Goal: Information Seeking & Learning: Learn about a topic

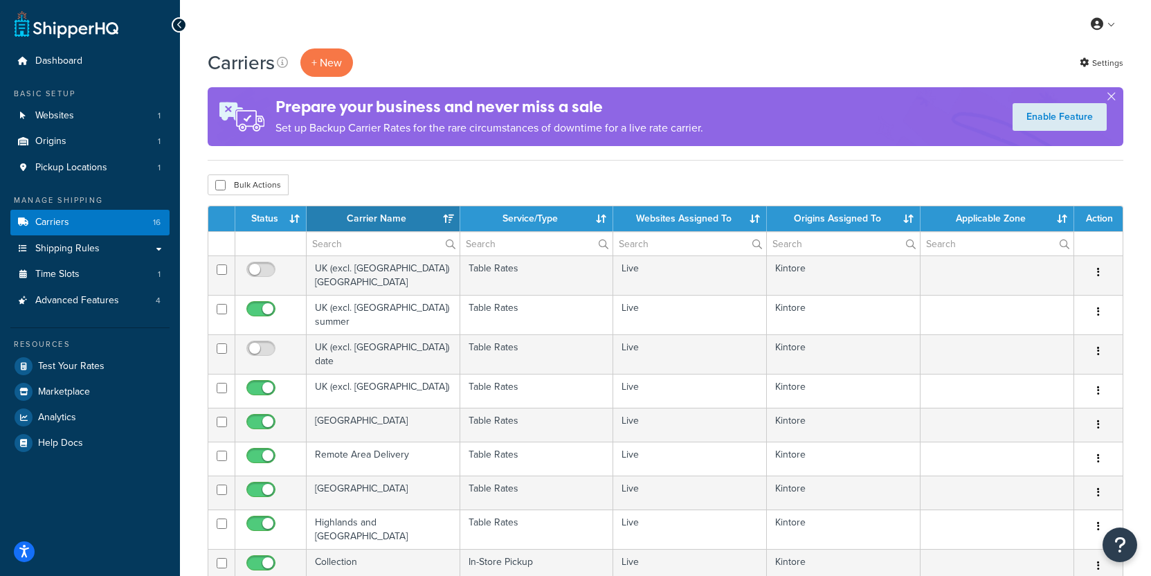
select select "15"
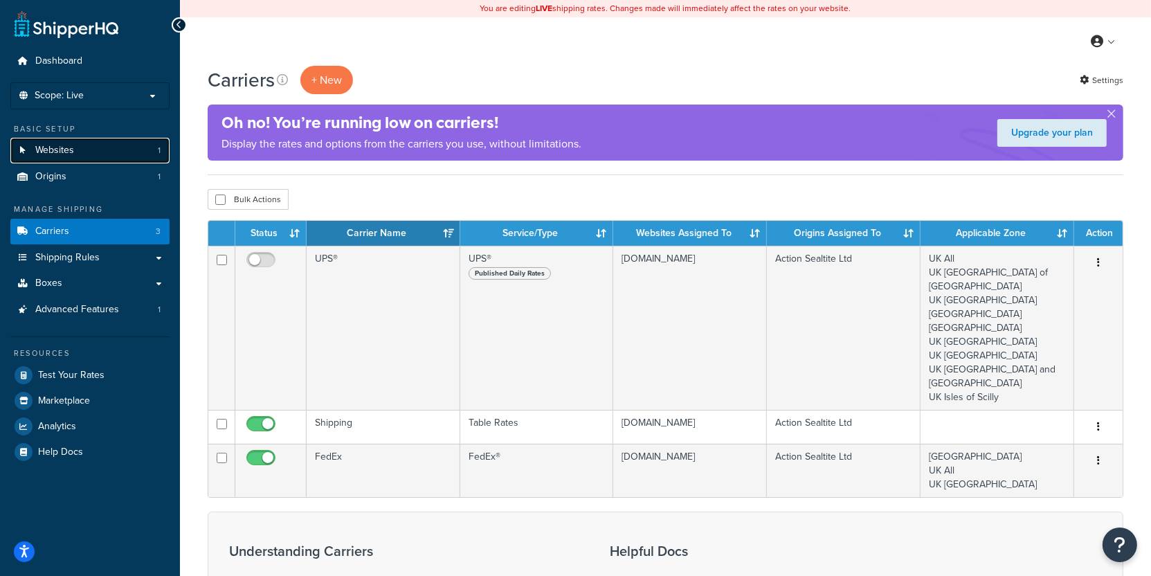
click at [136, 146] on link "Websites 1" at bounding box center [89, 151] width 159 height 26
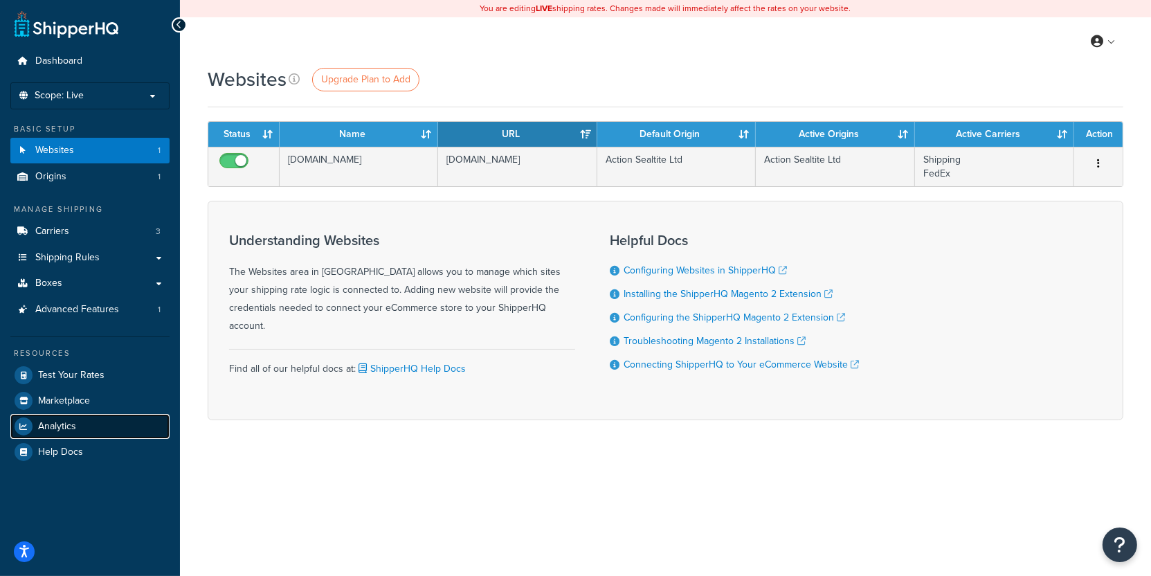
click at [111, 429] on link "Analytics" at bounding box center [89, 426] width 159 height 25
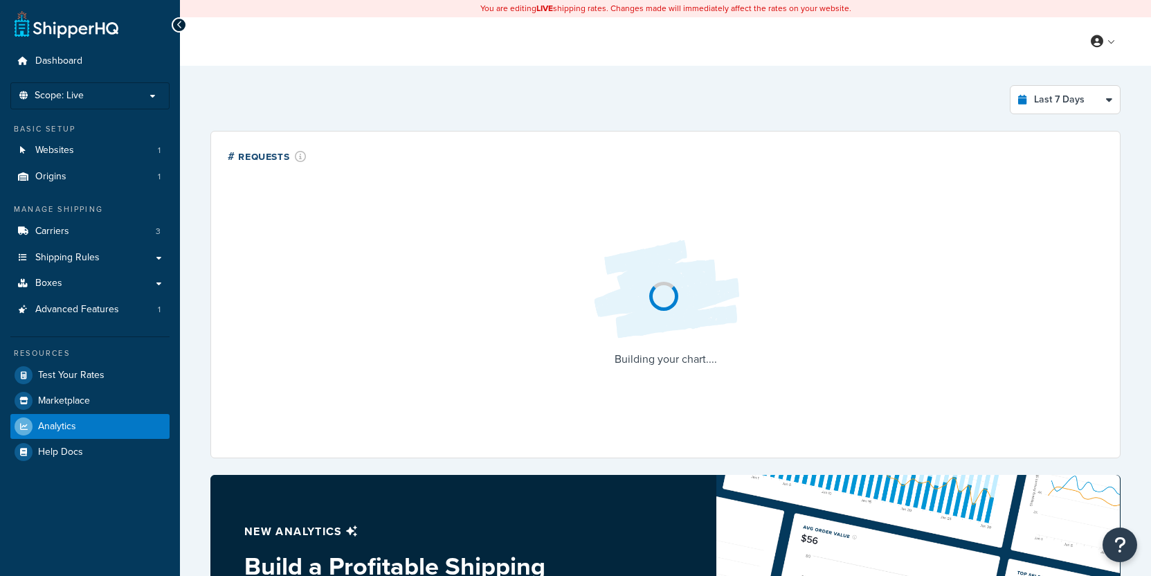
select select "last_7_days"
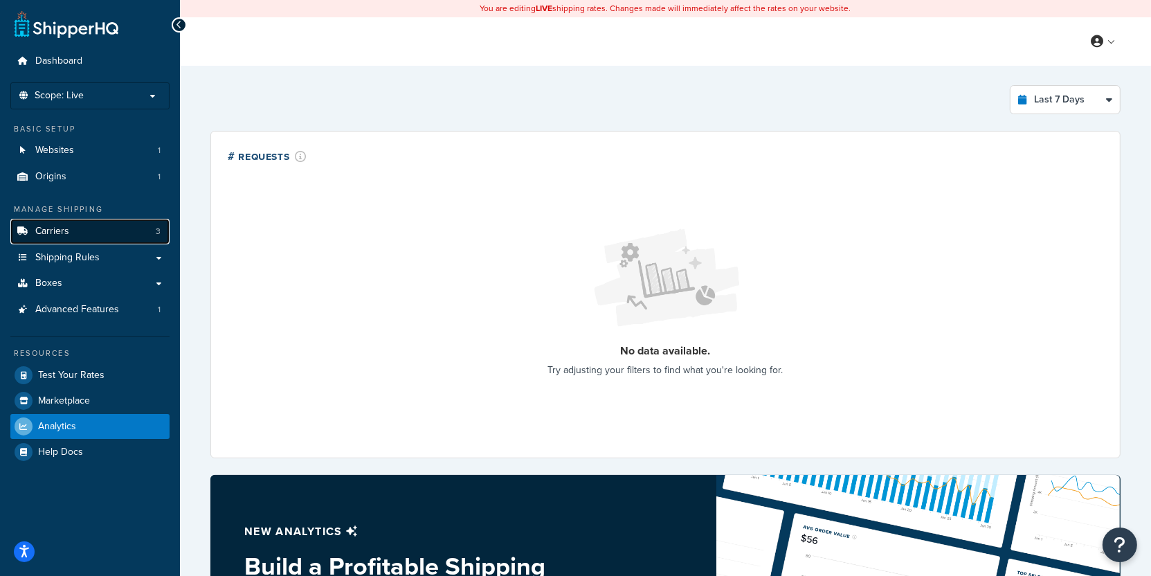
click at [89, 239] on link "Carriers 3" at bounding box center [89, 232] width 159 height 26
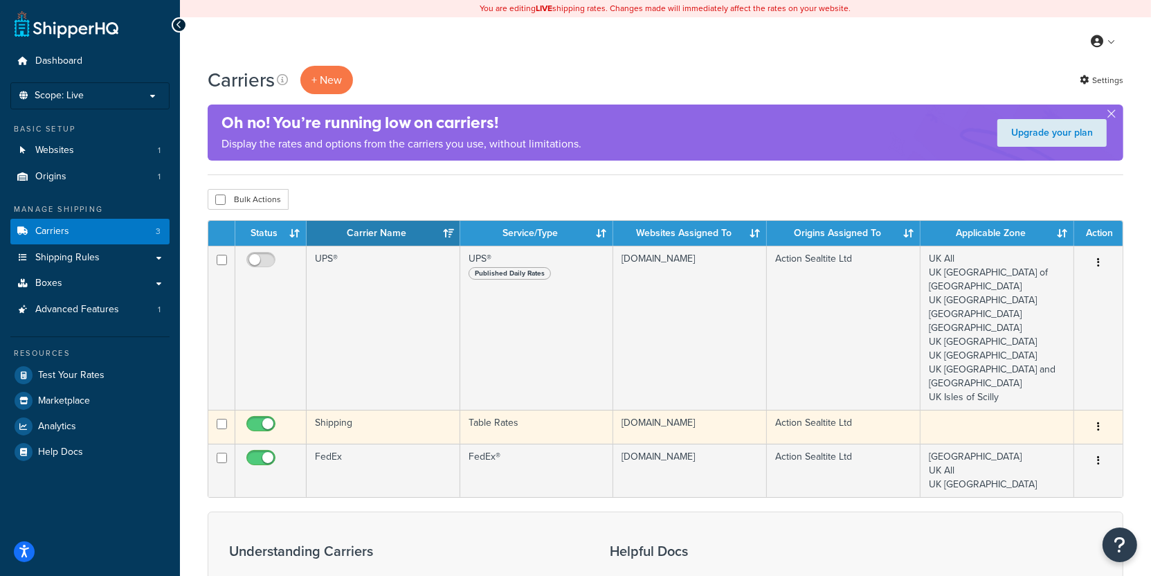
click at [444, 410] on td "Shipping" at bounding box center [384, 427] width 154 height 34
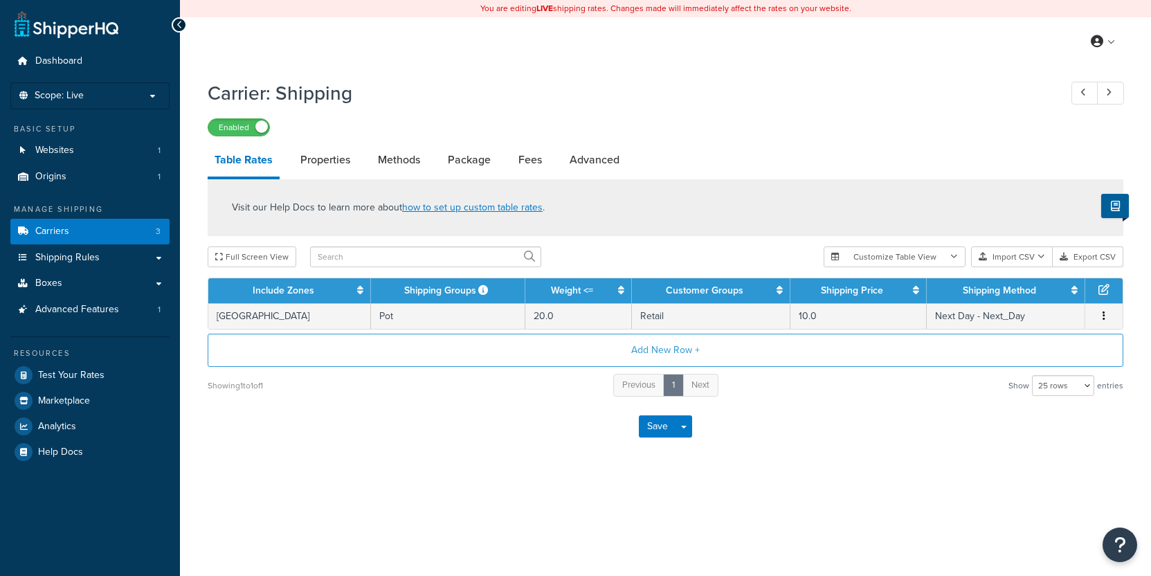
select select "25"
click at [101, 99] on p "Scope: Live" at bounding box center [90, 96] width 147 height 12
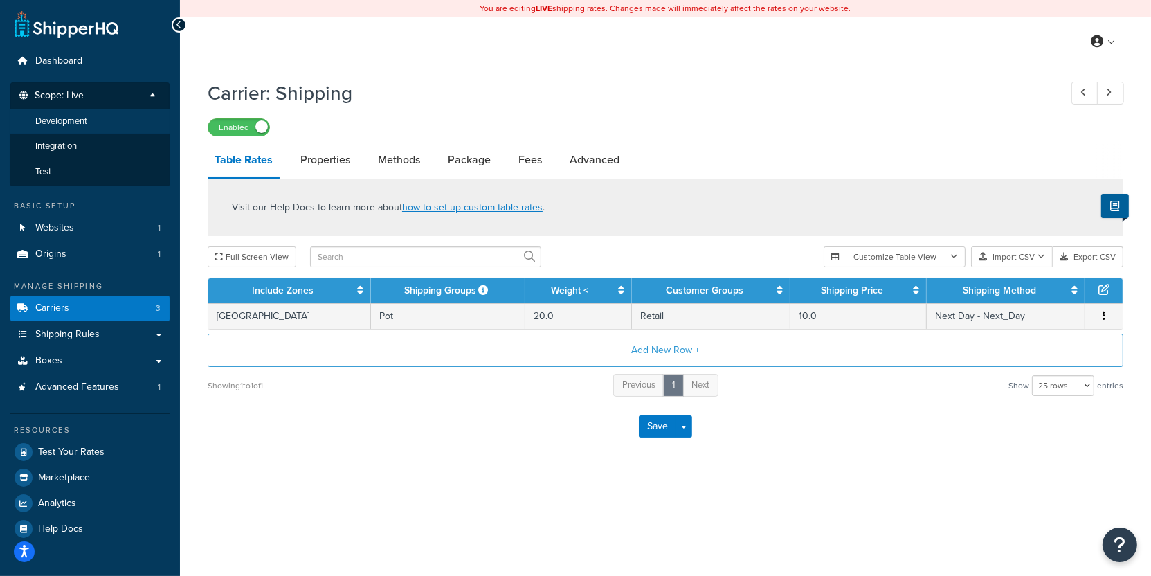
click at [93, 125] on li "Development" at bounding box center [90, 122] width 161 height 26
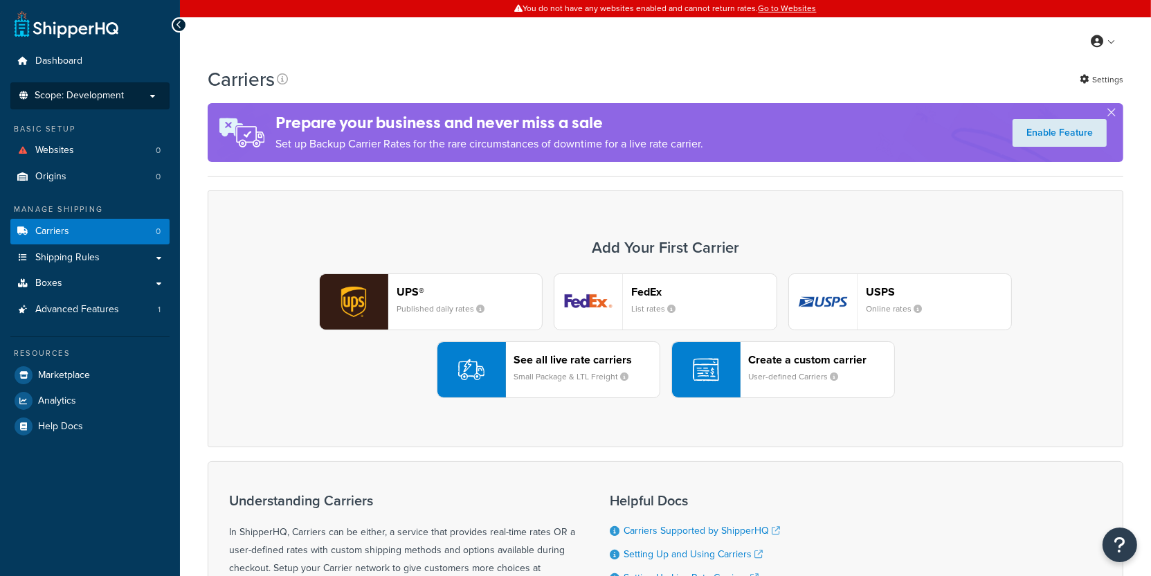
click at [103, 98] on span "Scope: Development" at bounding box center [79, 96] width 89 height 12
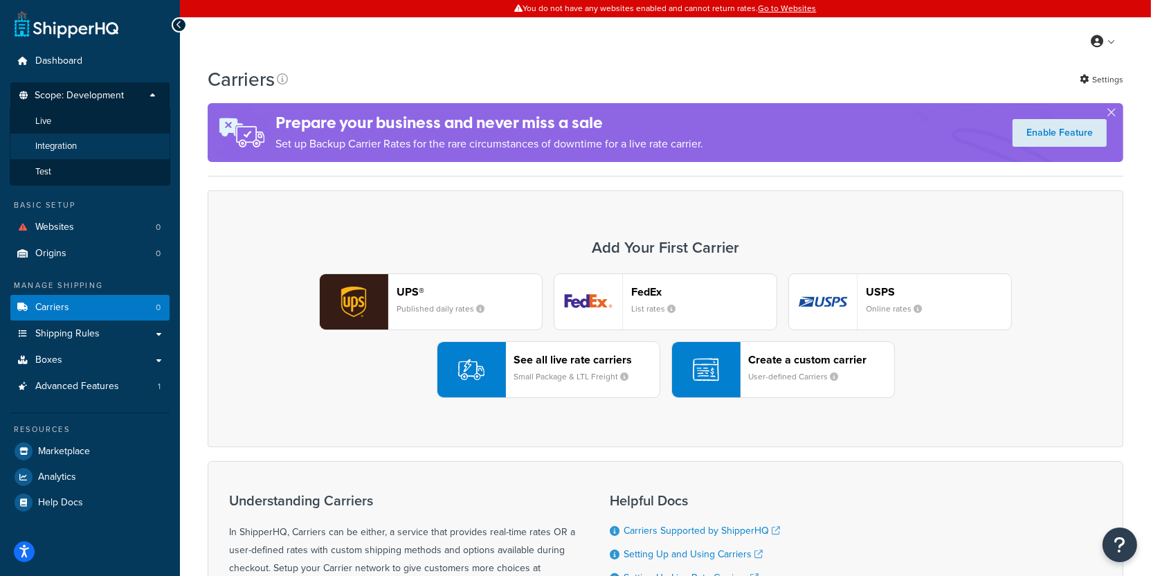
click at [93, 147] on li "Integration" at bounding box center [90, 147] width 161 height 26
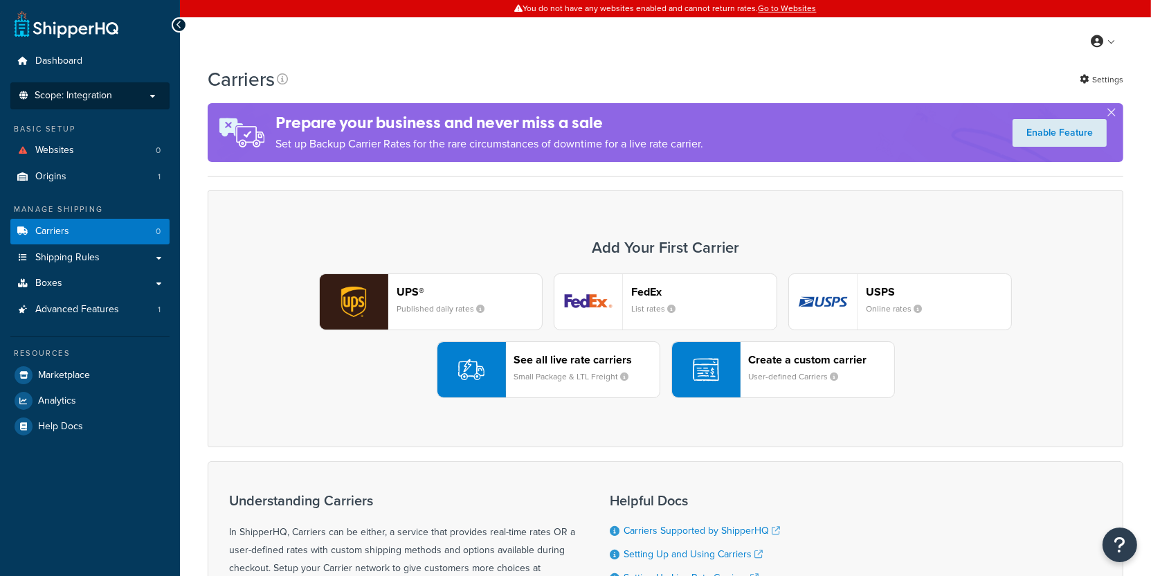
click at [91, 94] on span "Scope: Integration" at bounding box center [73, 96] width 77 height 12
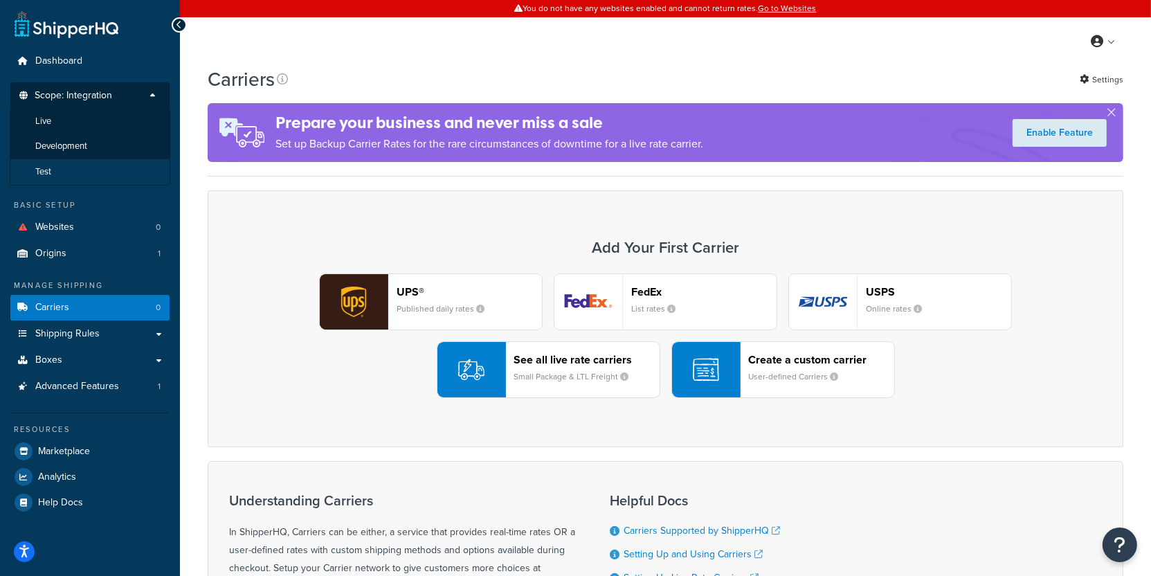
click at [85, 173] on li "Test" at bounding box center [90, 172] width 161 height 26
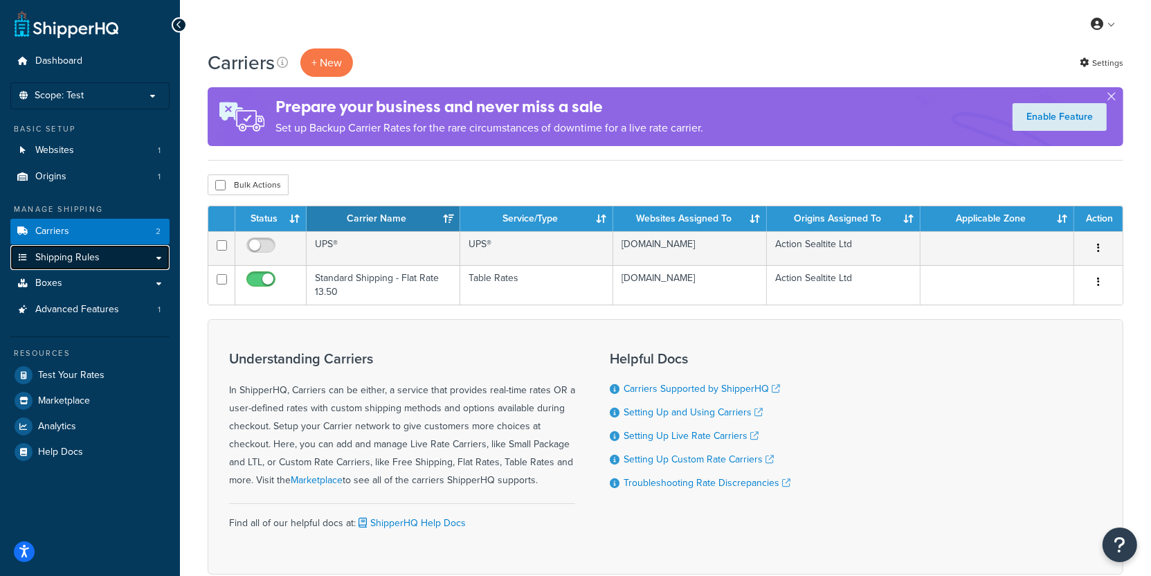
click at [140, 253] on link "Shipping Rules" at bounding box center [89, 258] width 159 height 26
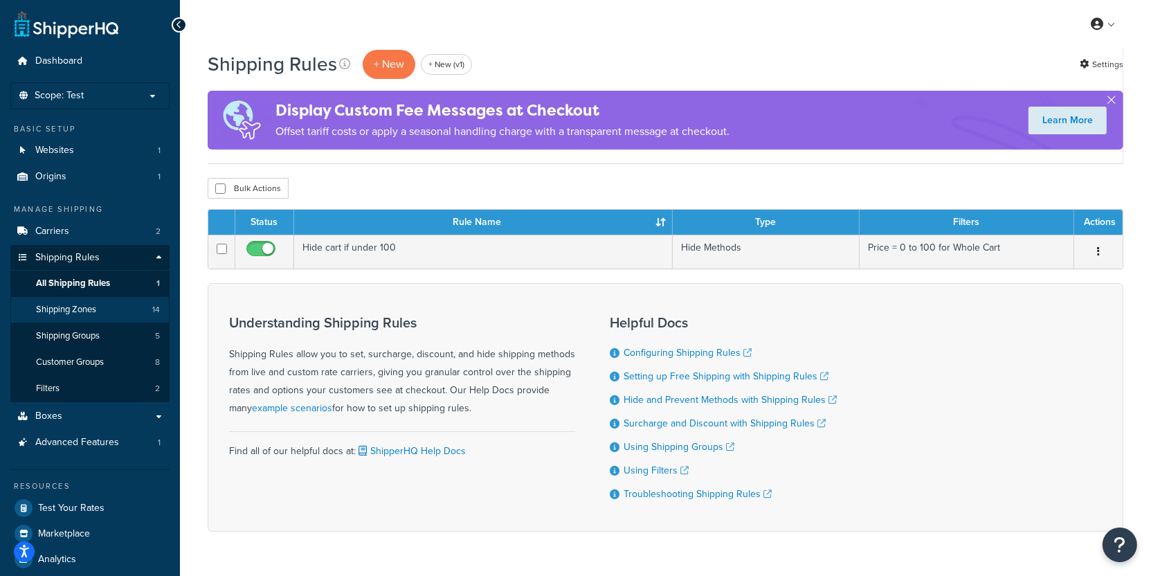
scroll to position [37, 0]
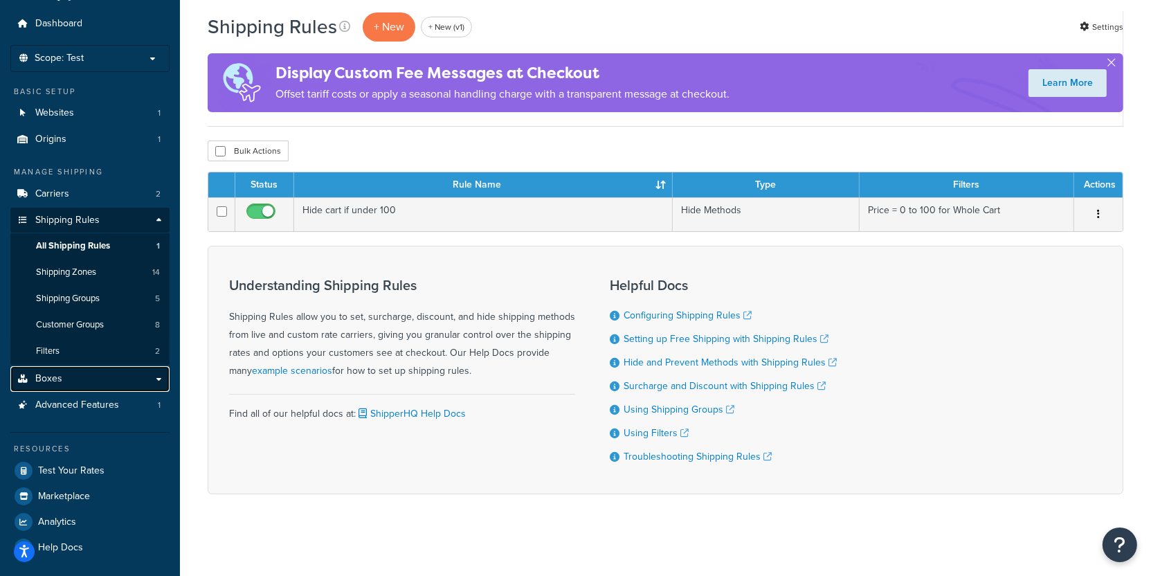
click at [109, 372] on link "Boxes" at bounding box center [89, 379] width 159 height 26
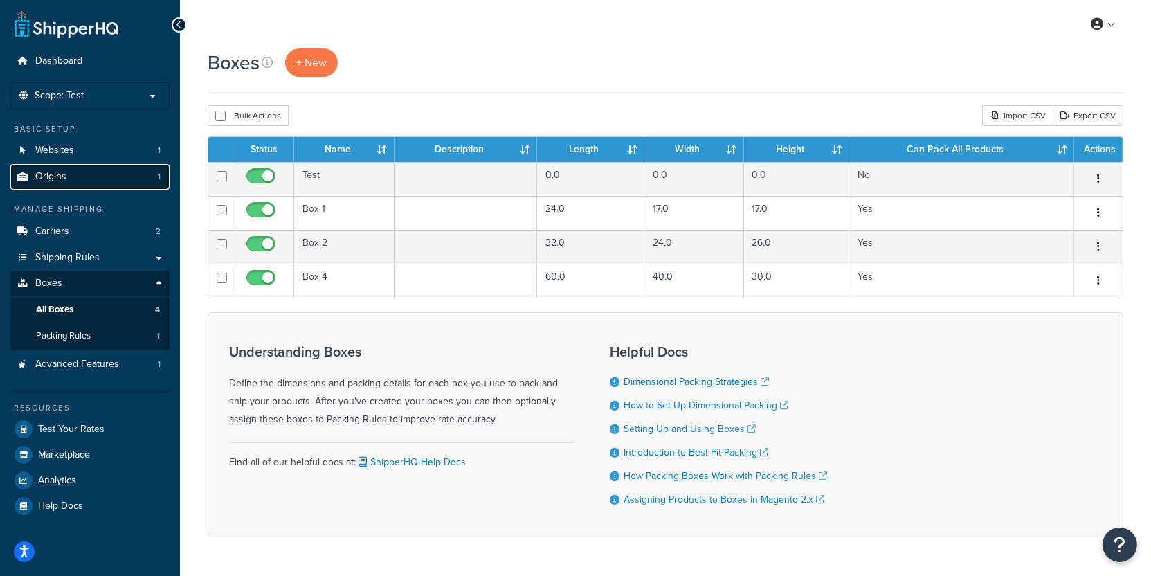
click at [88, 179] on link "Origins 1" at bounding box center [89, 177] width 159 height 26
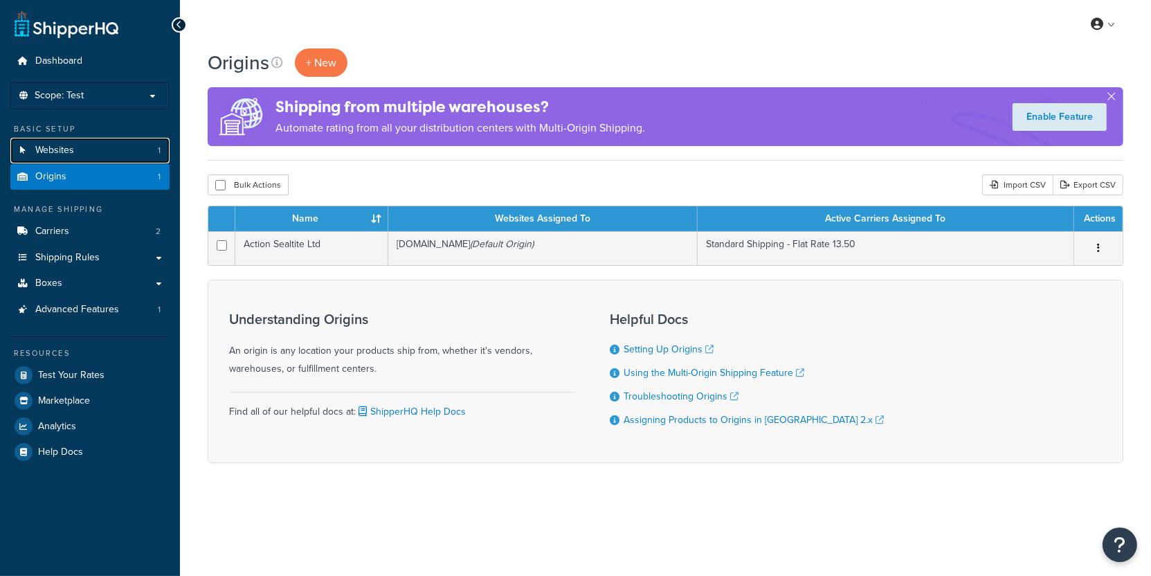
click at [78, 149] on link "Websites 1" at bounding box center [89, 151] width 159 height 26
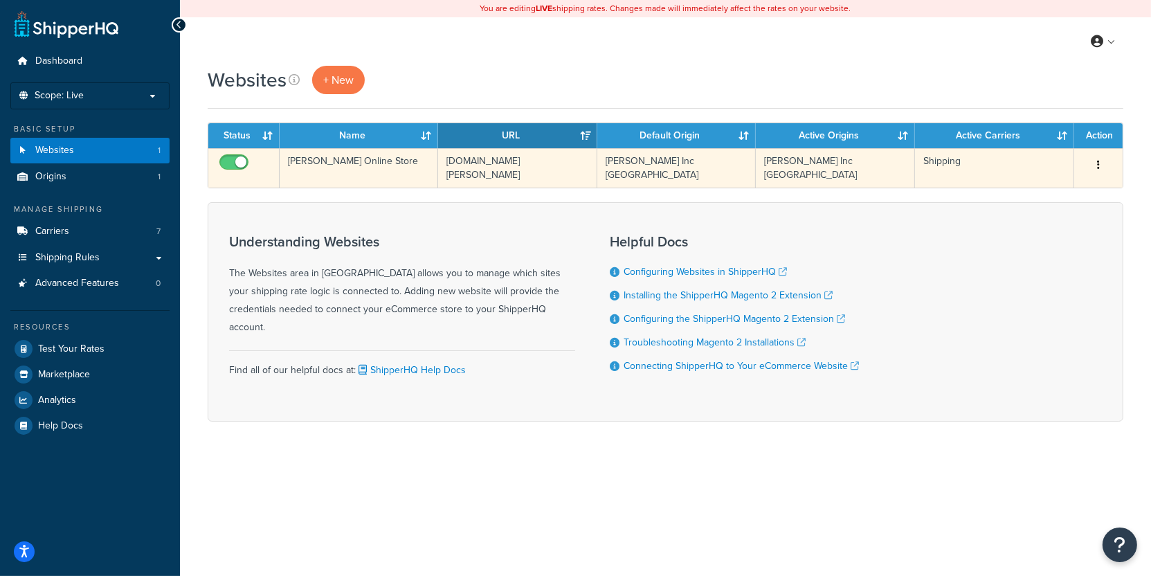
click at [357, 174] on td "[PERSON_NAME] Online Store" at bounding box center [359, 167] width 158 height 39
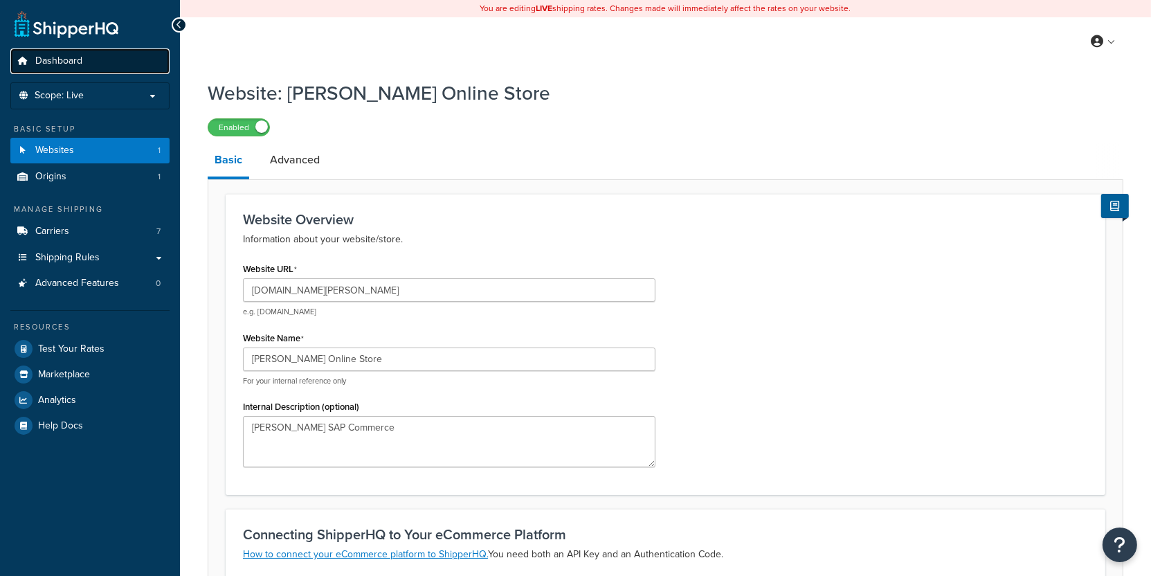
click at [101, 68] on link "Dashboard" at bounding box center [89, 61] width 159 height 26
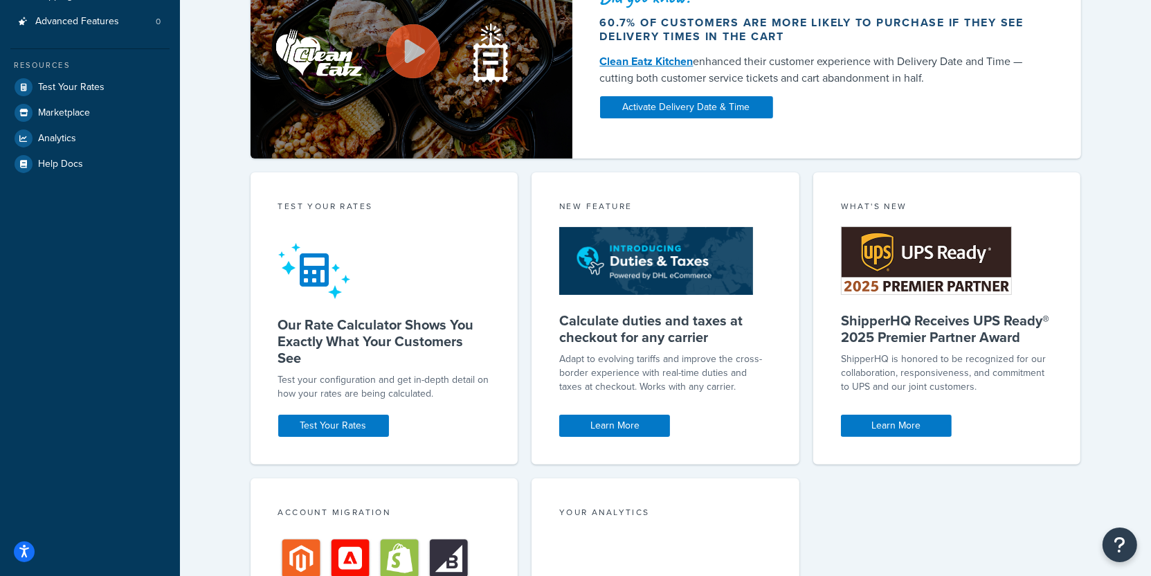
scroll to position [522, 0]
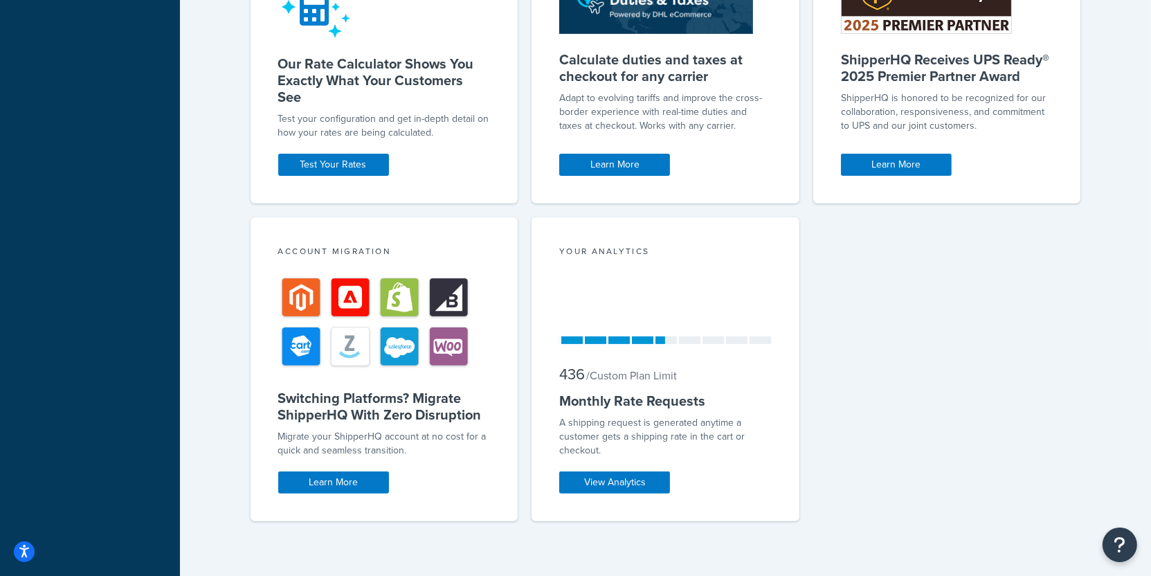
click at [617, 470] on div "Your Analytics 436 / Custom Plan Limit Monthly Rate Requests A shipping request…" at bounding box center [665, 369] width 268 height 304
click at [616, 476] on link "View Analytics" at bounding box center [614, 482] width 111 height 22
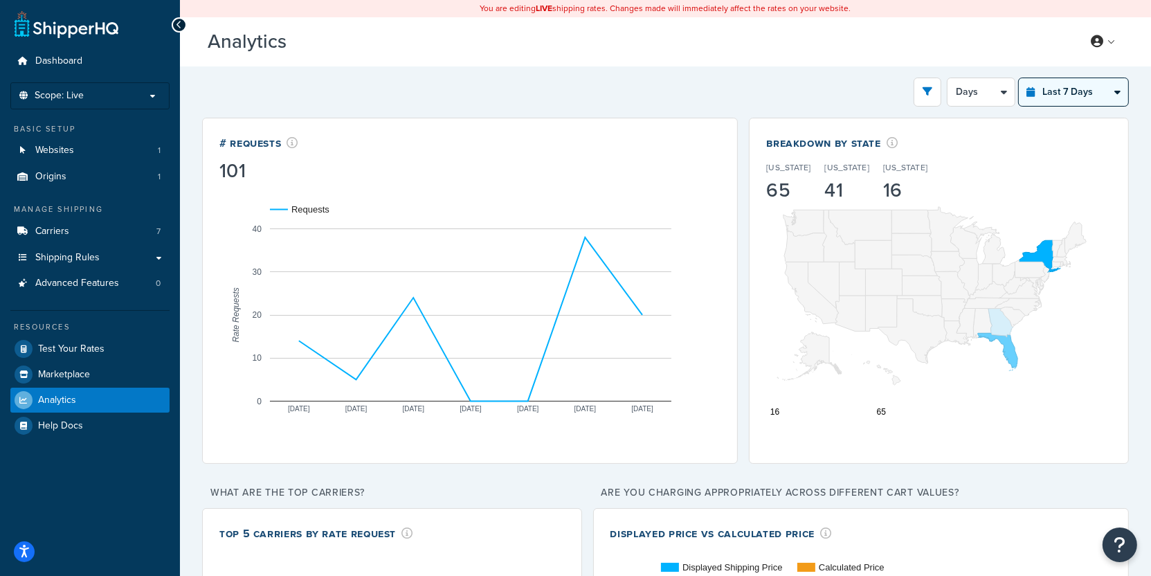
select select "last_30_days"
click option "Last 30 Days" at bounding box center [0, 0] width 0 height 0
select select "5d"
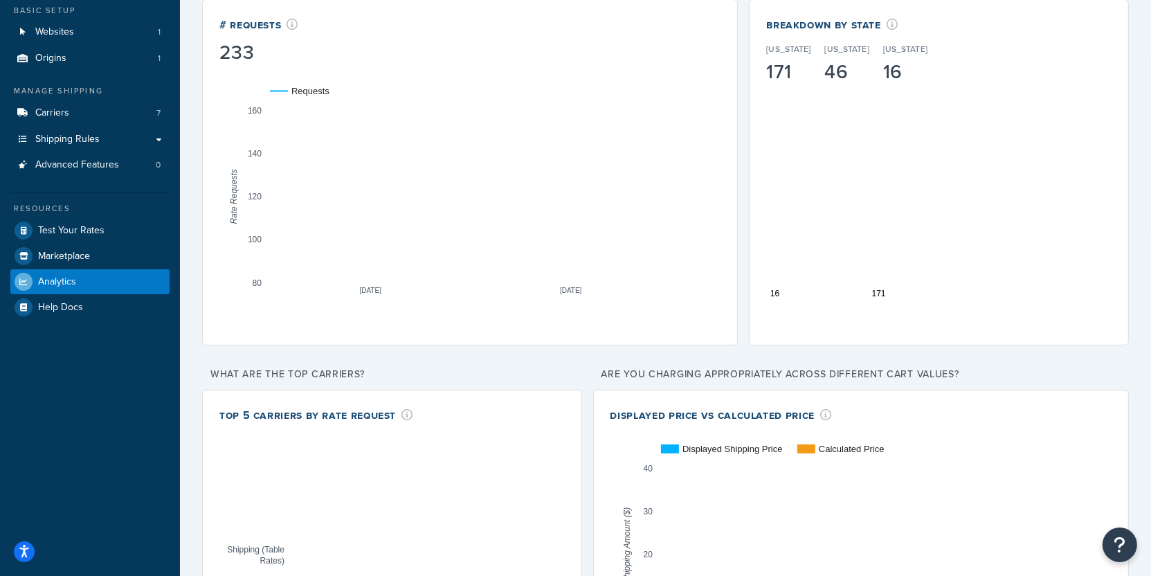
scroll to position [125, 0]
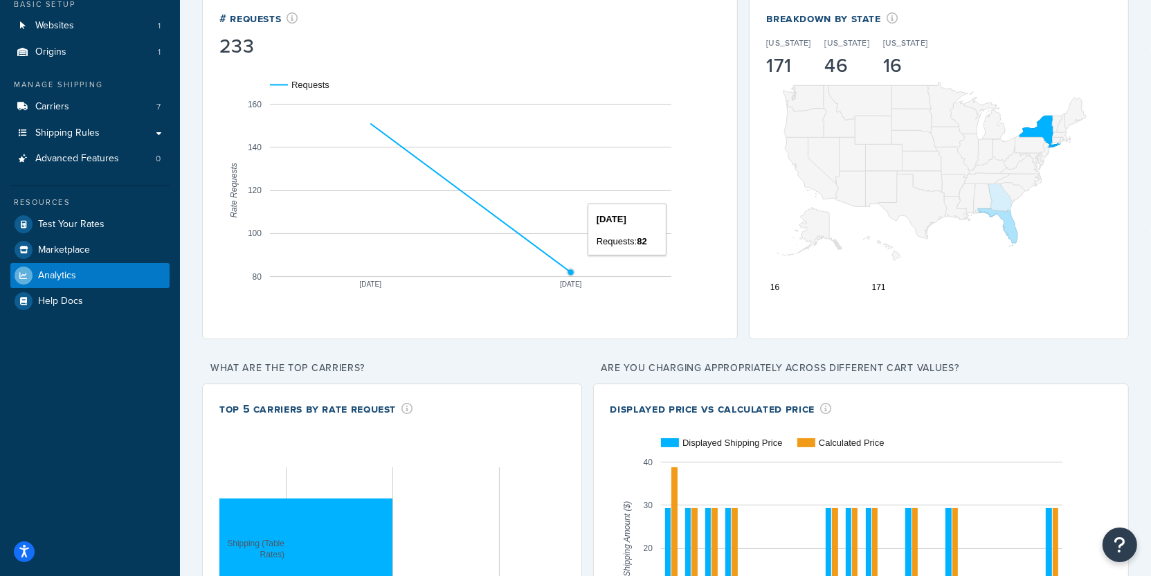
click at [569, 269] on circle "A chart." at bounding box center [570, 272] width 6 height 6
click at [524, 174] on rect "A chart." at bounding box center [470, 190] width 401 height 173
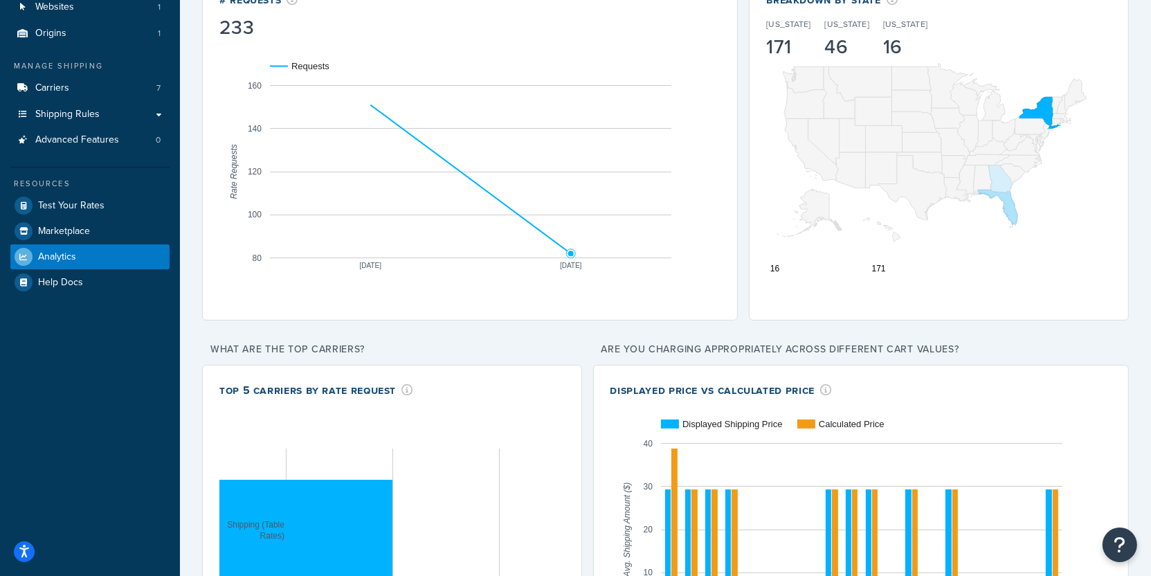
scroll to position [0, 0]
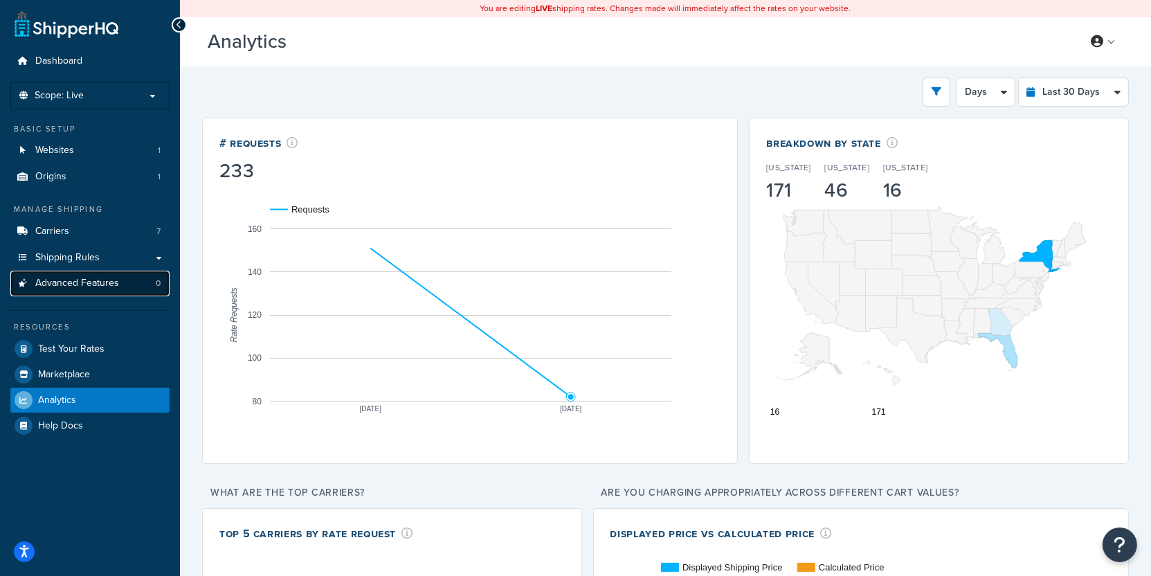
click at [113, 271] on link "Advanced Features 0" at bounding box center [89, 284] width 159 height 26
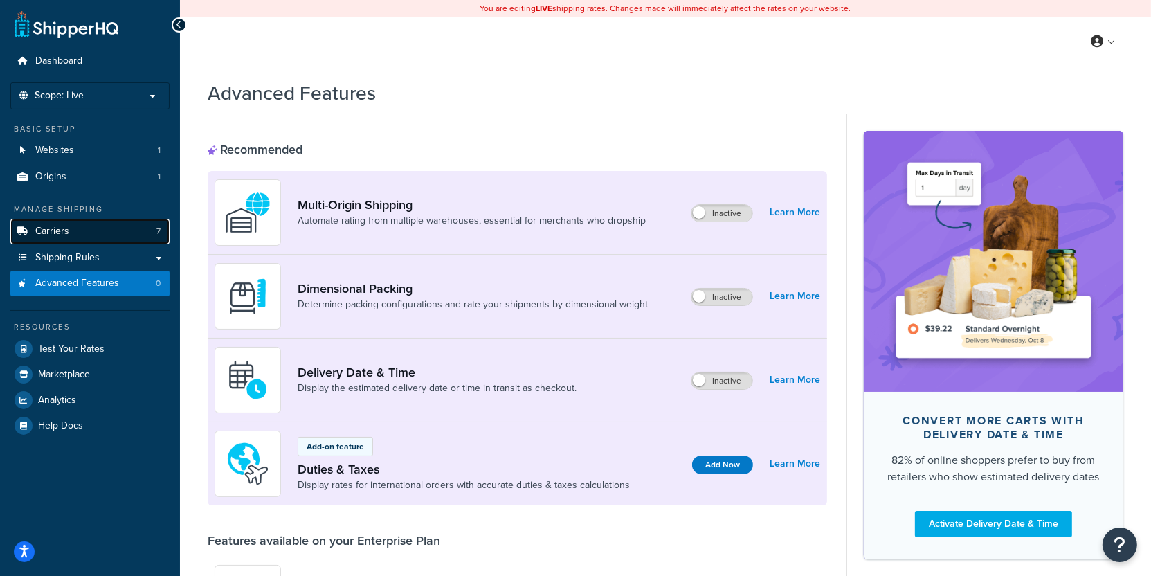
click at [116, 230] on link "Carriers 7" at bounding box center [89, 232] width 159 height 26
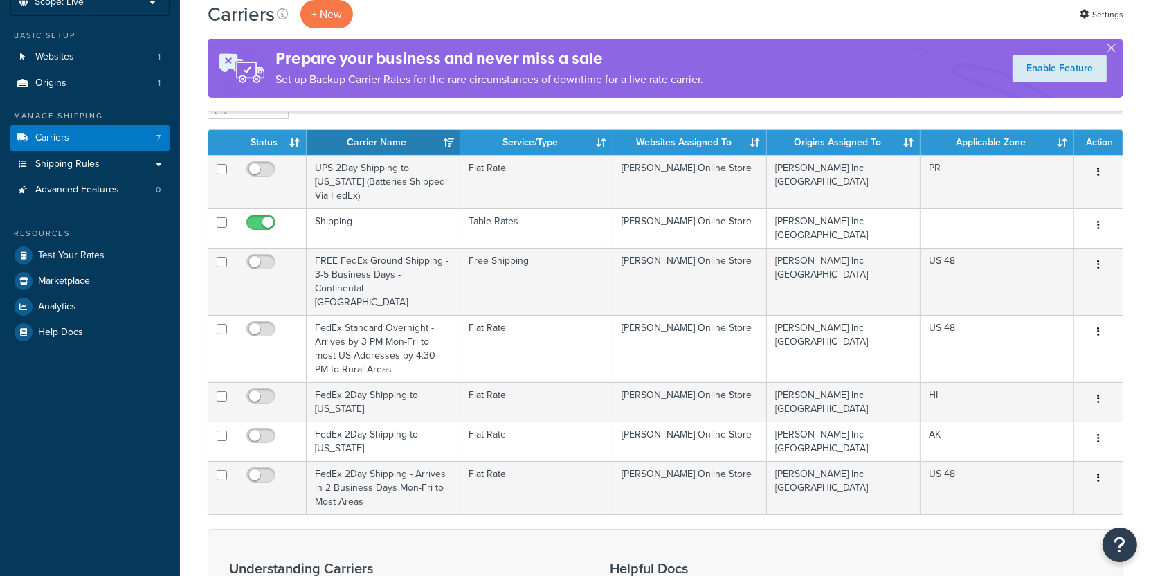
scroll to position [103, 0]
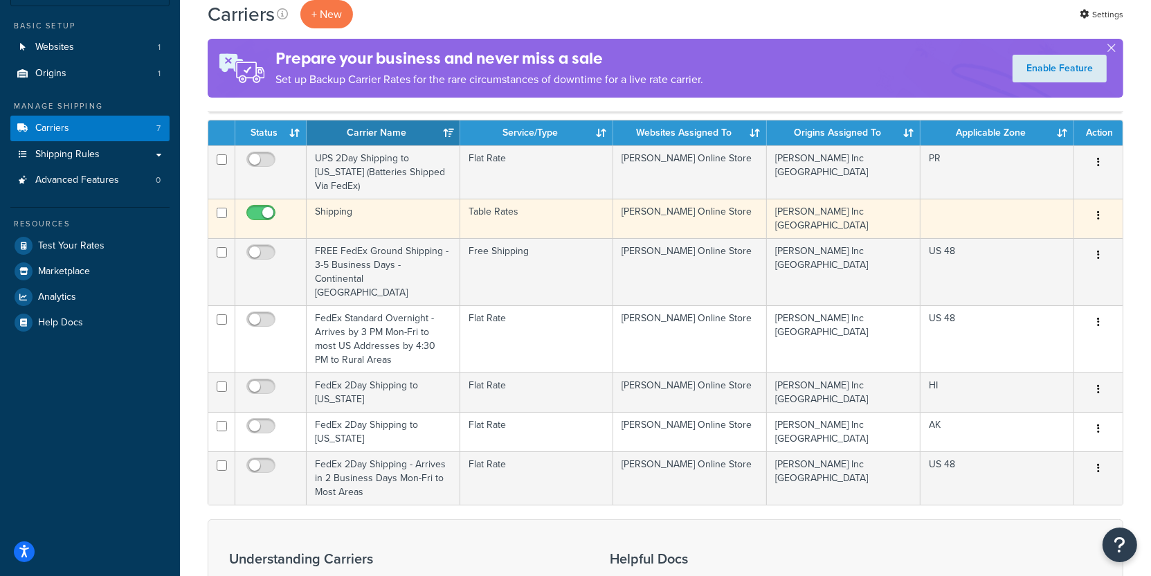
click at [426, 222] on td "Shipping" at bounding box center [384, 218] width 154 height 39
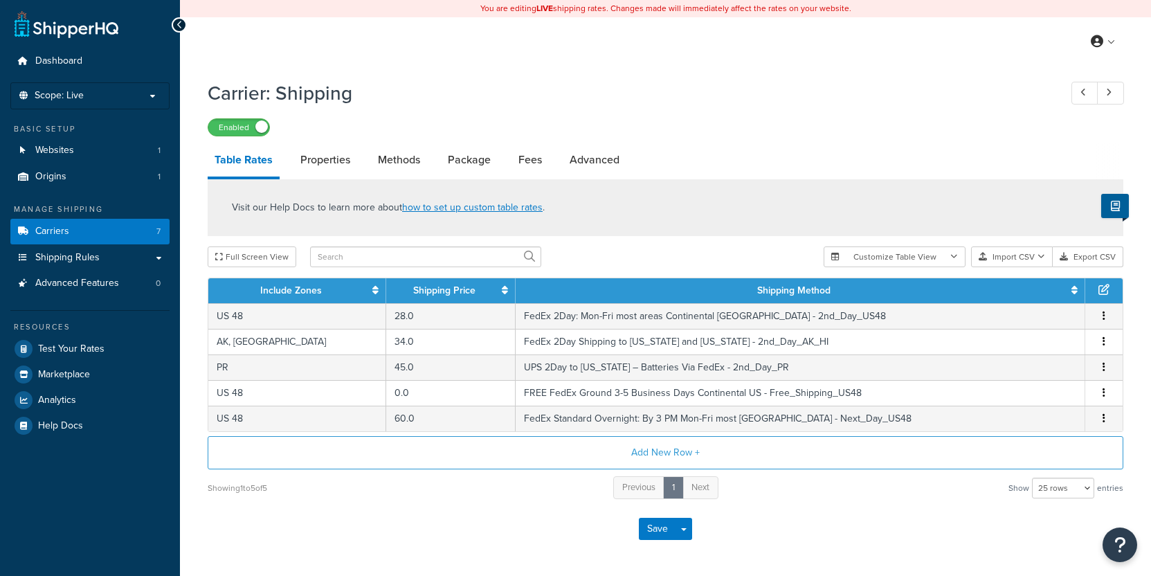
select select "25"
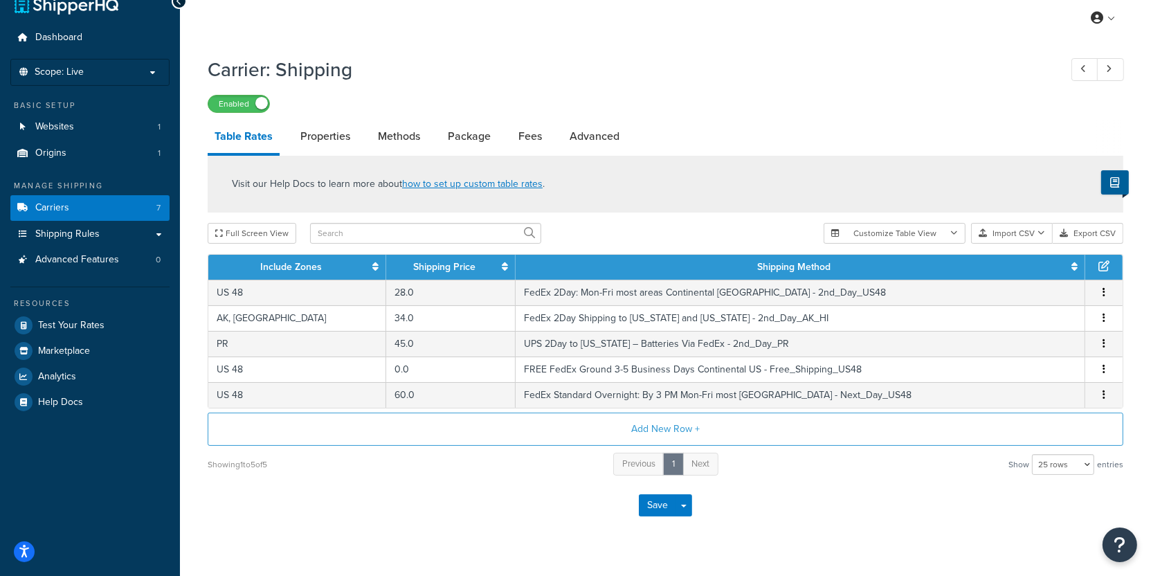
scroll to position [29, 0]
